Goal: Task Accomplishment & Management: Manage account settings

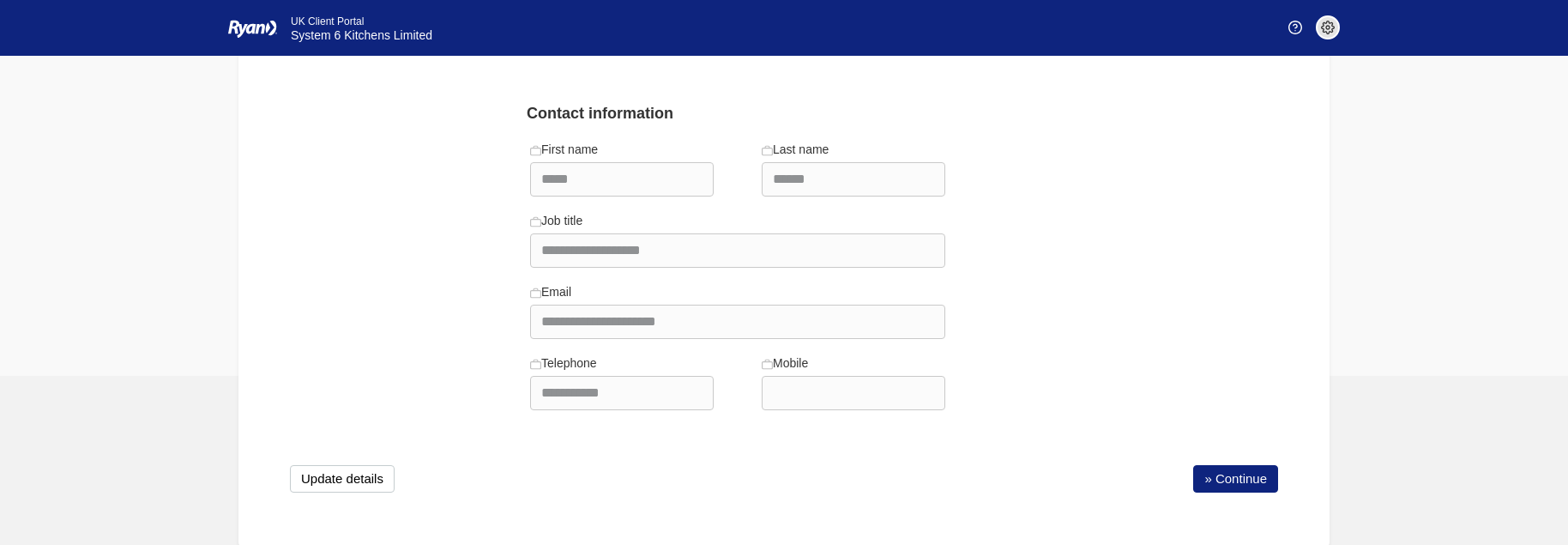
scroll to position [157, 0]
click at [1237, 475] on link "» Continue" at bounding box center [1235, 475] width 85 height 28
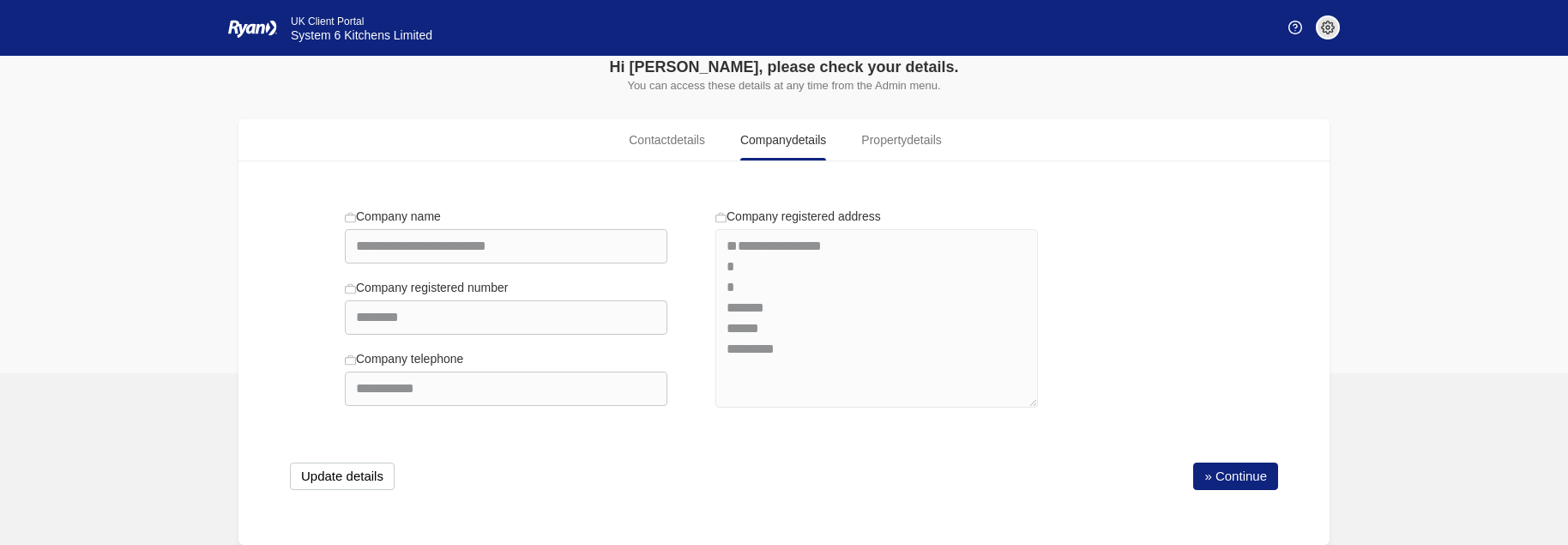
scroll to position [47, 0]
click at [1227, 481] on link "» Continue" at bounding box center [1235, 475] width 85 height 28
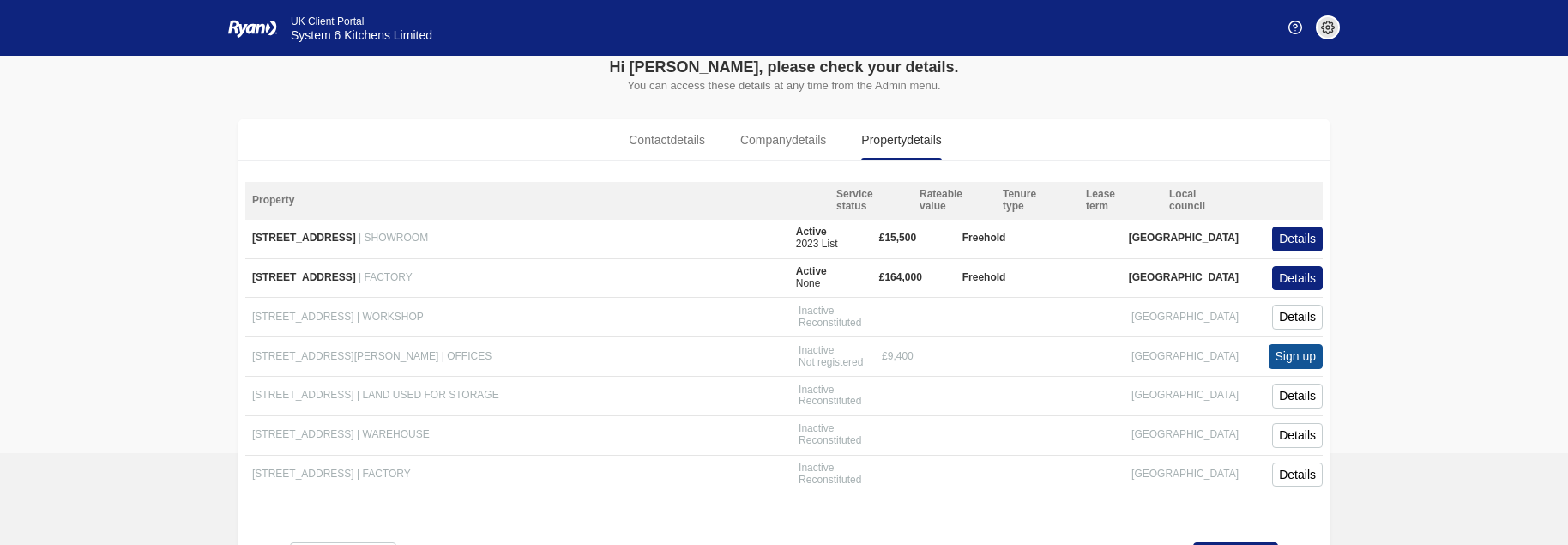
click at [413, 277] on span "| FACTORY" at bounding box center [385, 277] width 54 height 12
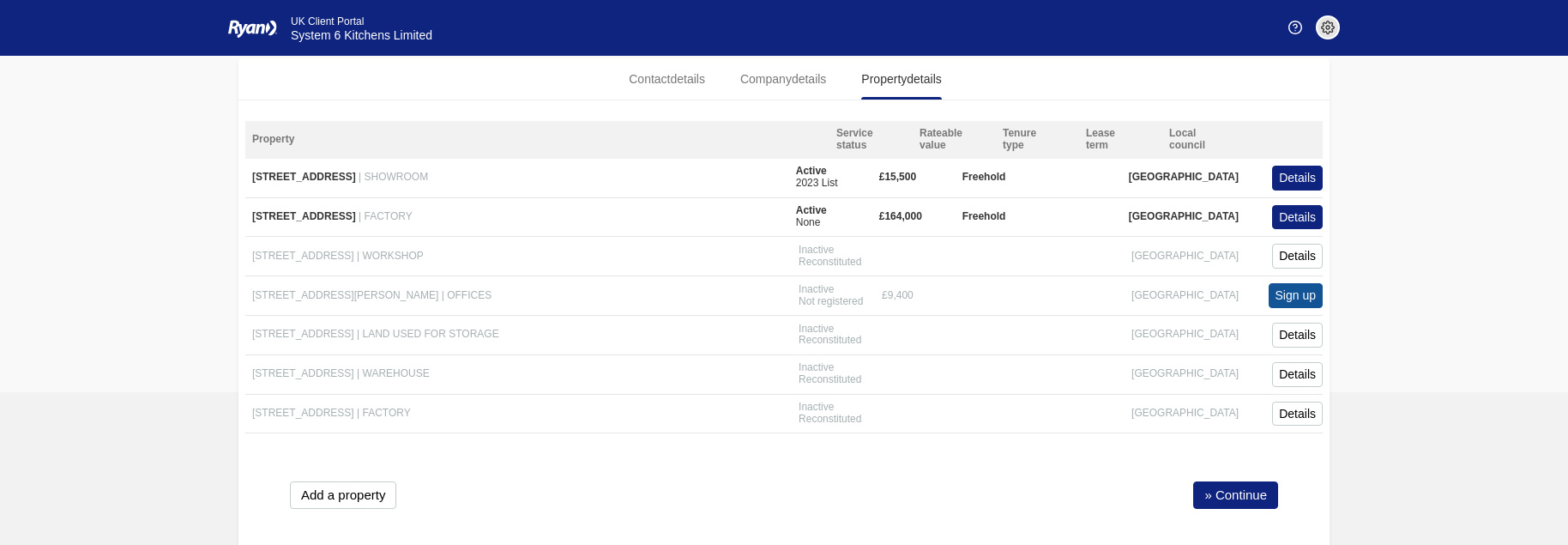
scroll to position [127, 0]
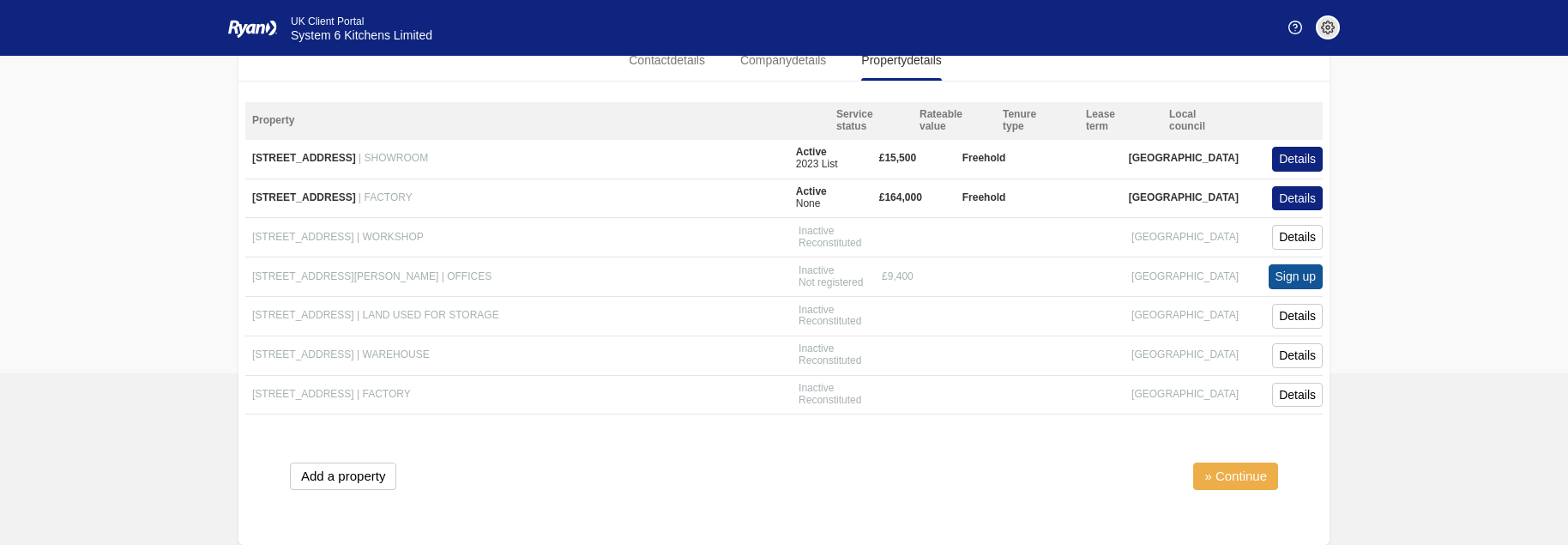
click at [1224, 475] on link "» Continue" at bounding box center [1235, 475] width 85 height 28
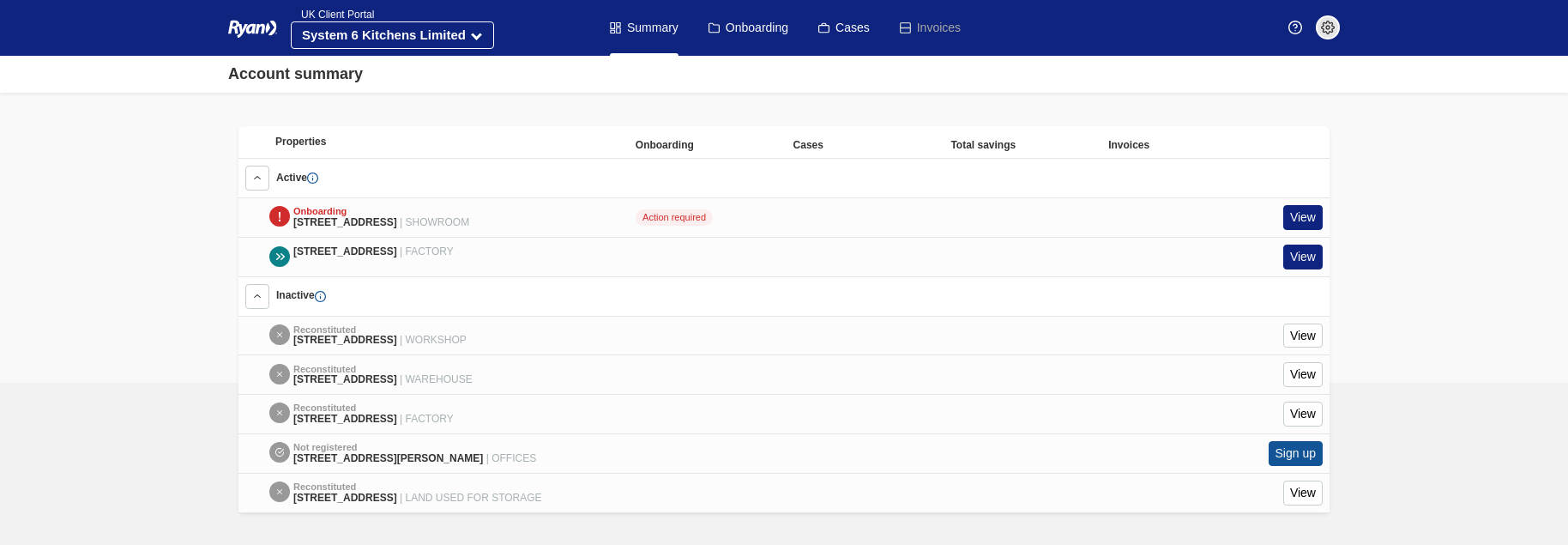
scroll to position [747, 0]
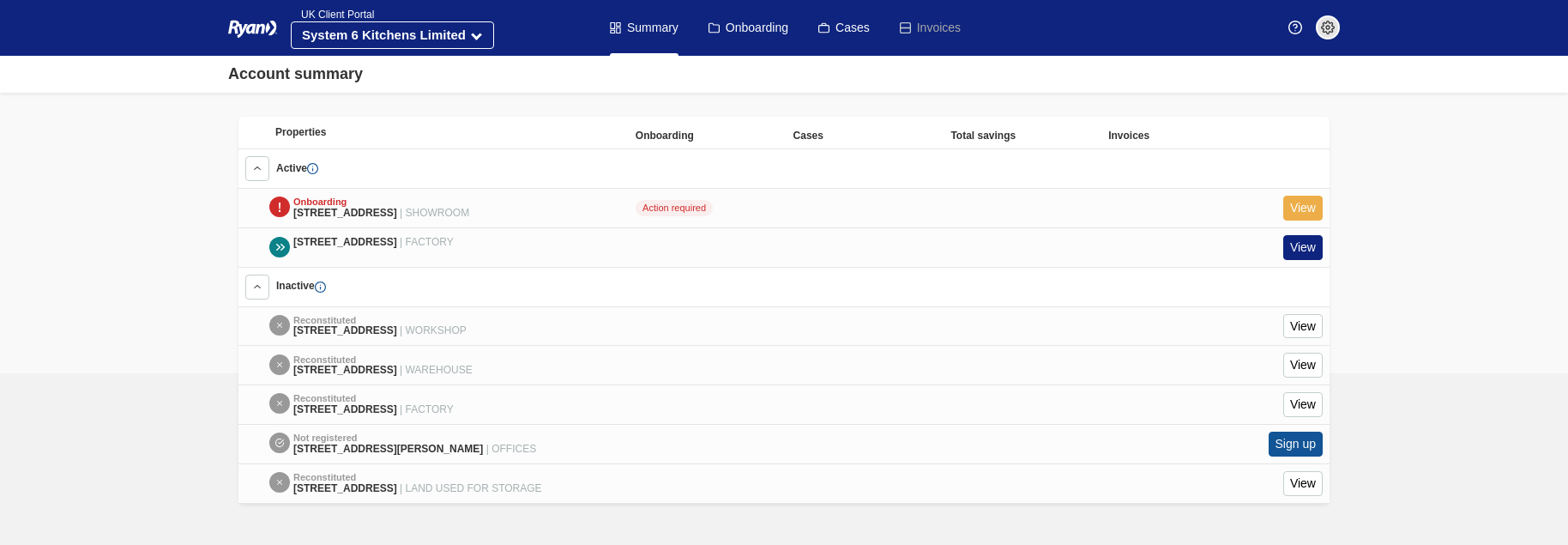
click at [1289, 195] on link "View" at bounding box center [1303, 208] width 39 height 25
click at [1294, 195] on link "View" at bounding box center [1303, 208] width 39 height 25
click at [1295, 195] on link "View" at bounding box center [1303, 208] width 39 height 25
click at [279, 196] on div at bounding box center [279, 206] width 21 height 21
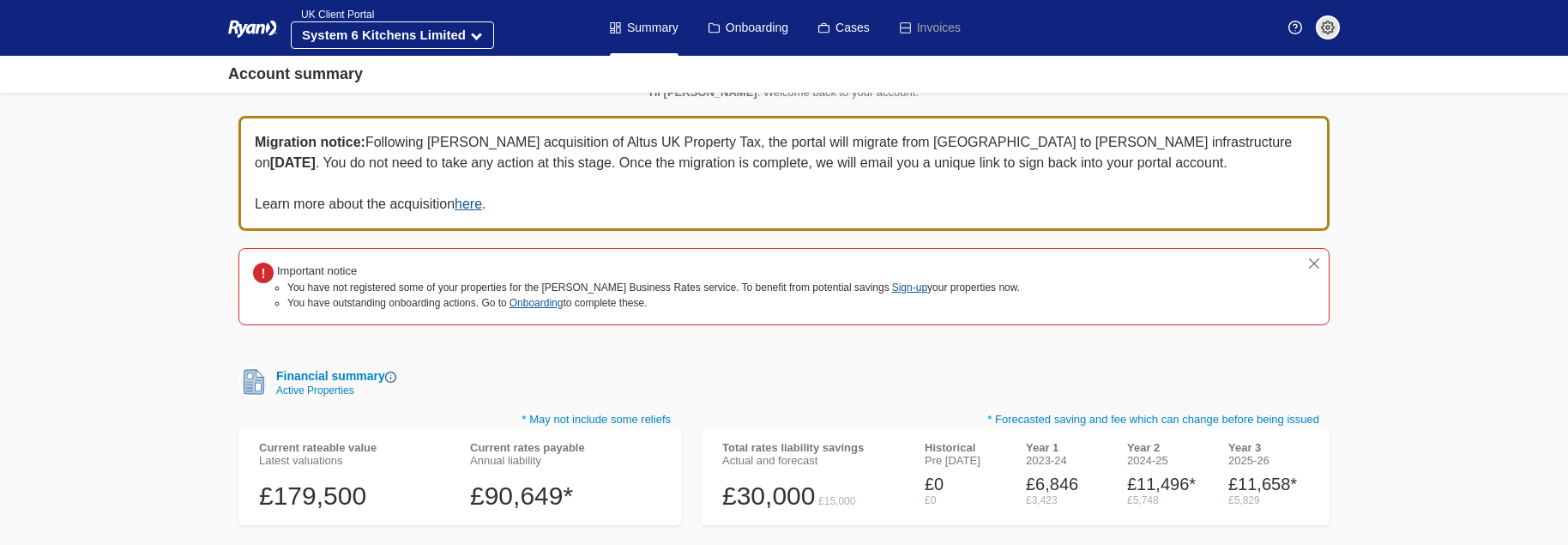
scroll to position [0, 0]
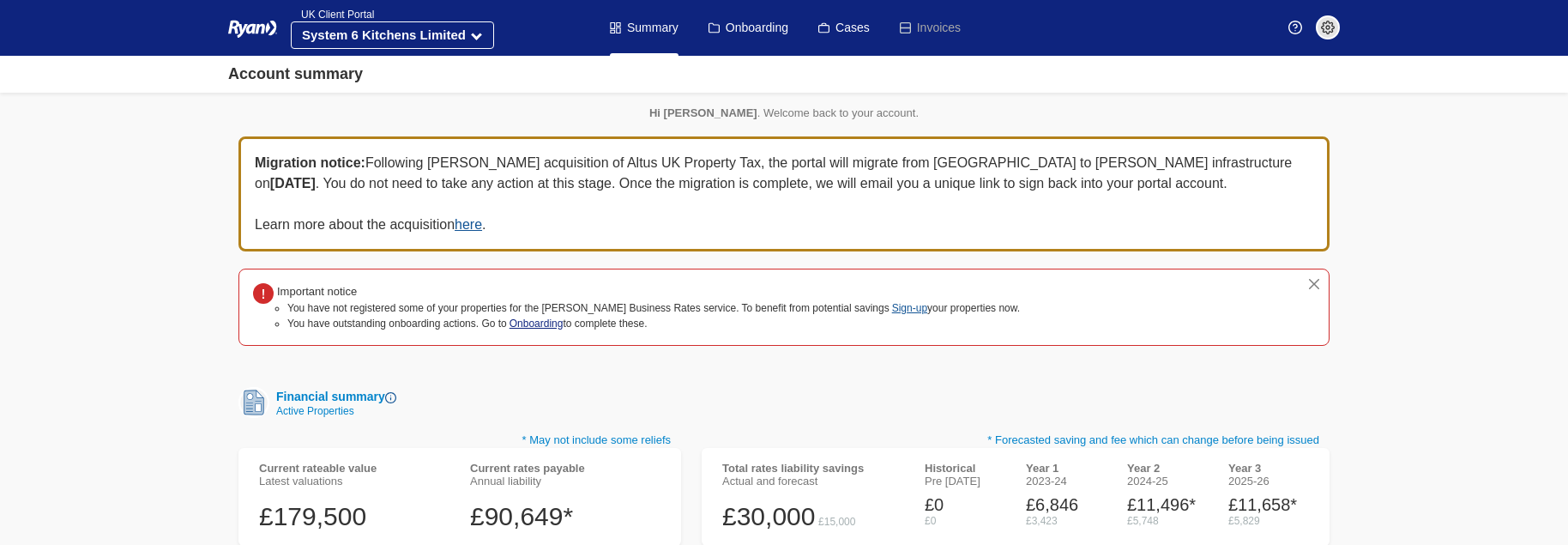
click at [533, 323] on link "Onboarding" at bounding box center [536, 323] width 54 height 12
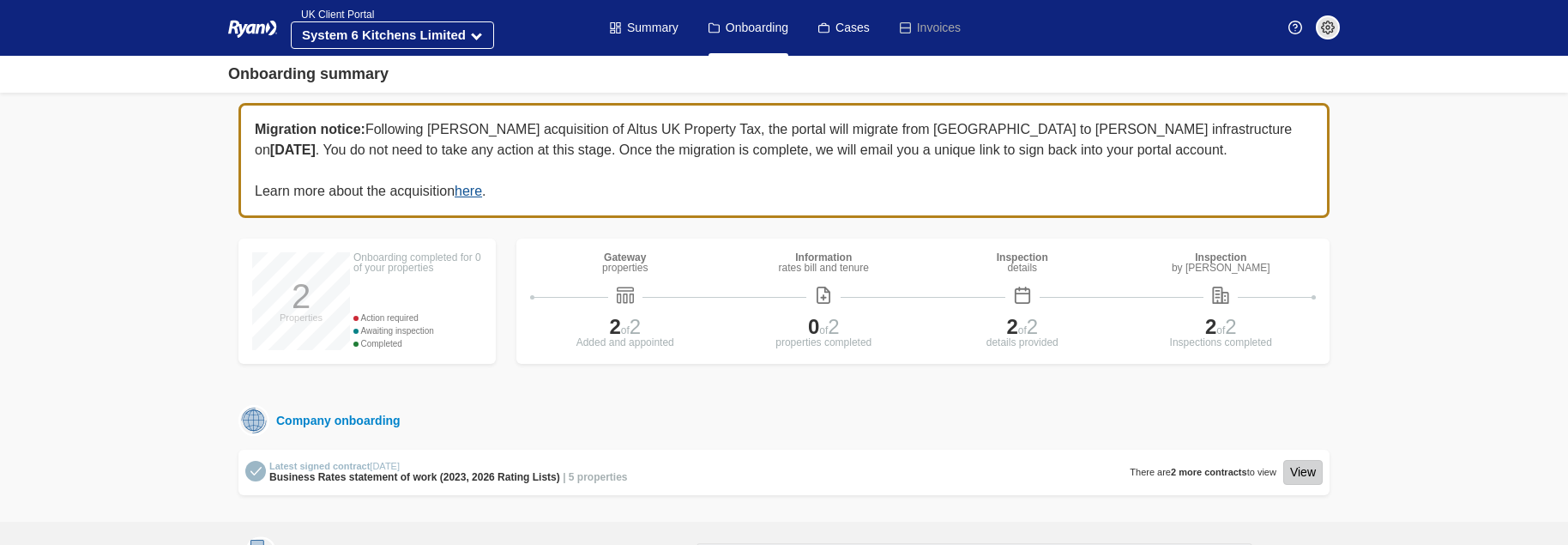
click at [1297, 472] on link "View" at bounding box center [1303, 473] width 39 height 25
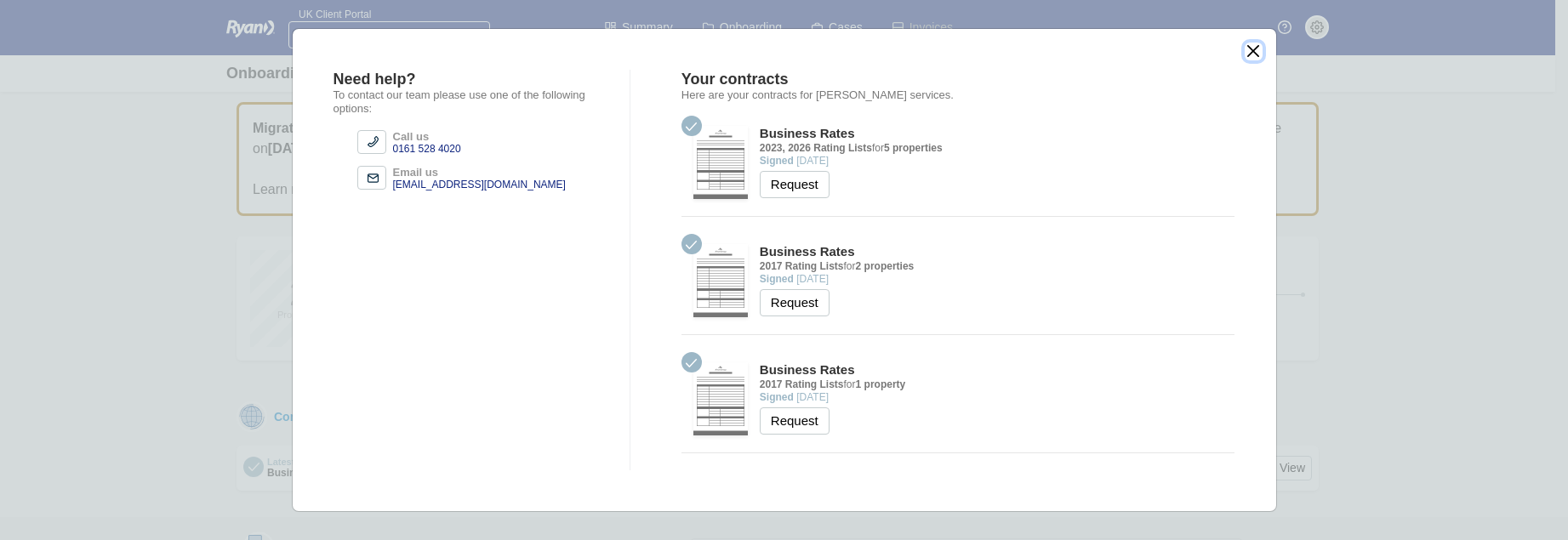
click at [1253, 48] on button "close" at bounding box center [1253, 51] width 18 height 18
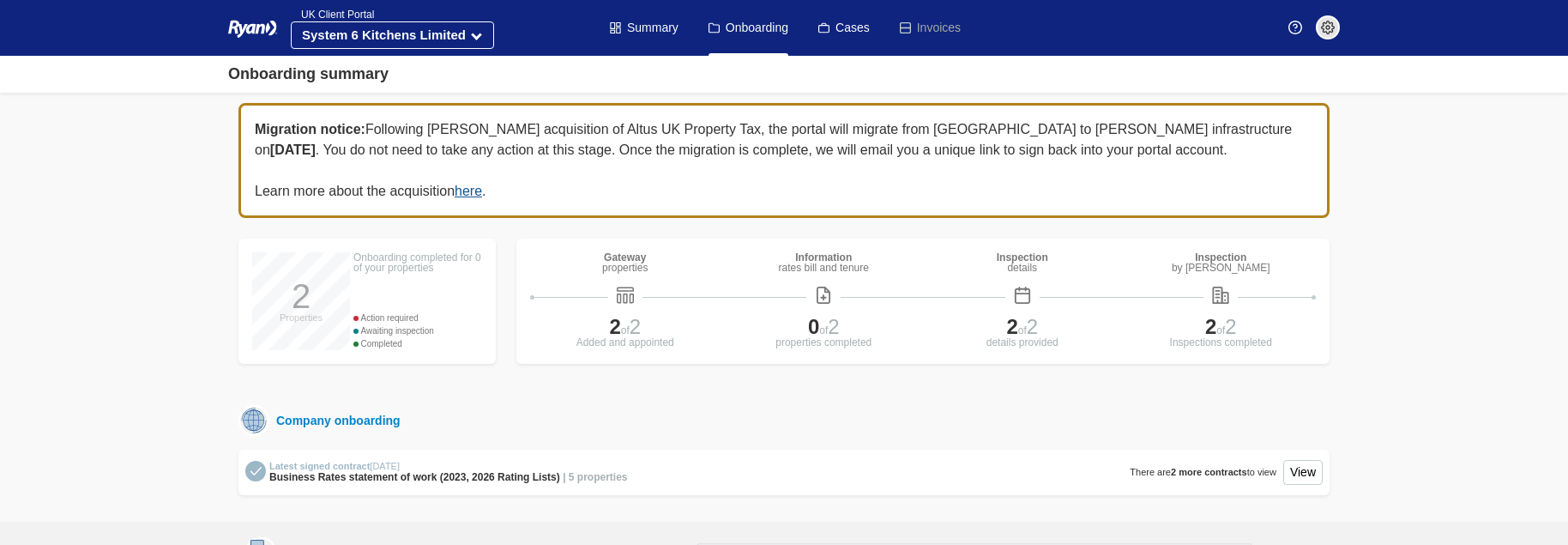
click at [1326, 27] on img at bounding box center [1327, 27] width 13 height 13
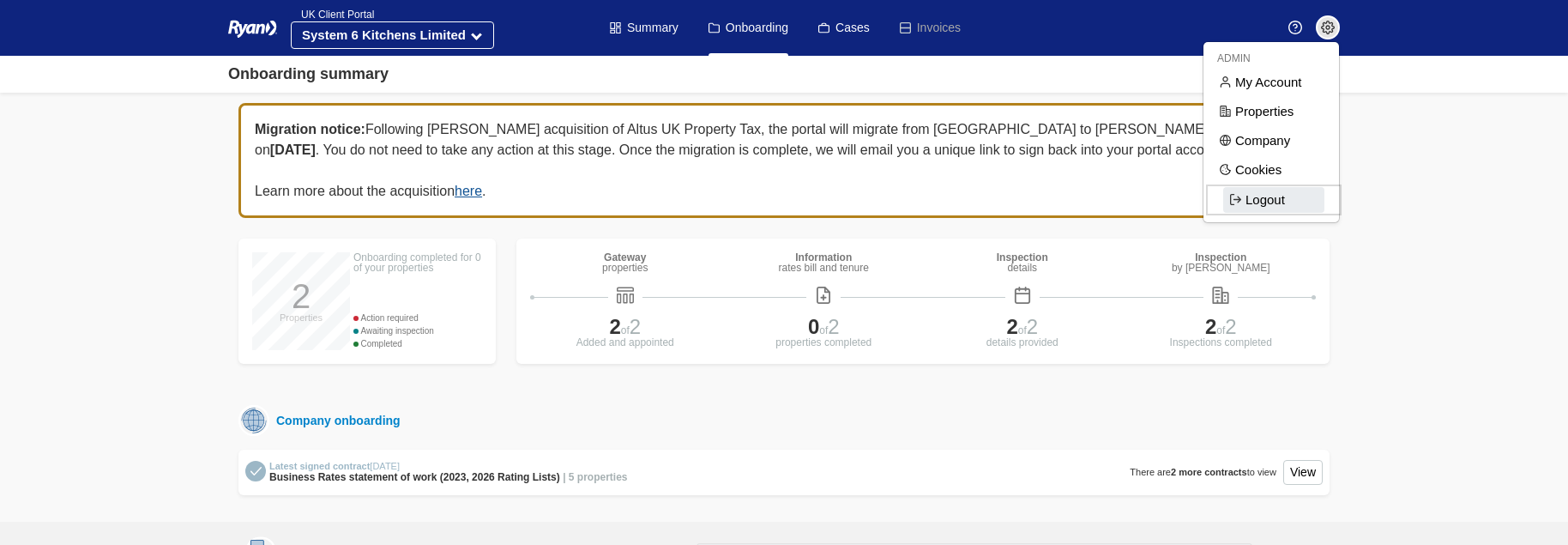
click at [1254, 198] on span "Logout" at bounding box center [1274, 200] width 101 height 26
